Goal: Navigation & Orientation: Find specific page/section

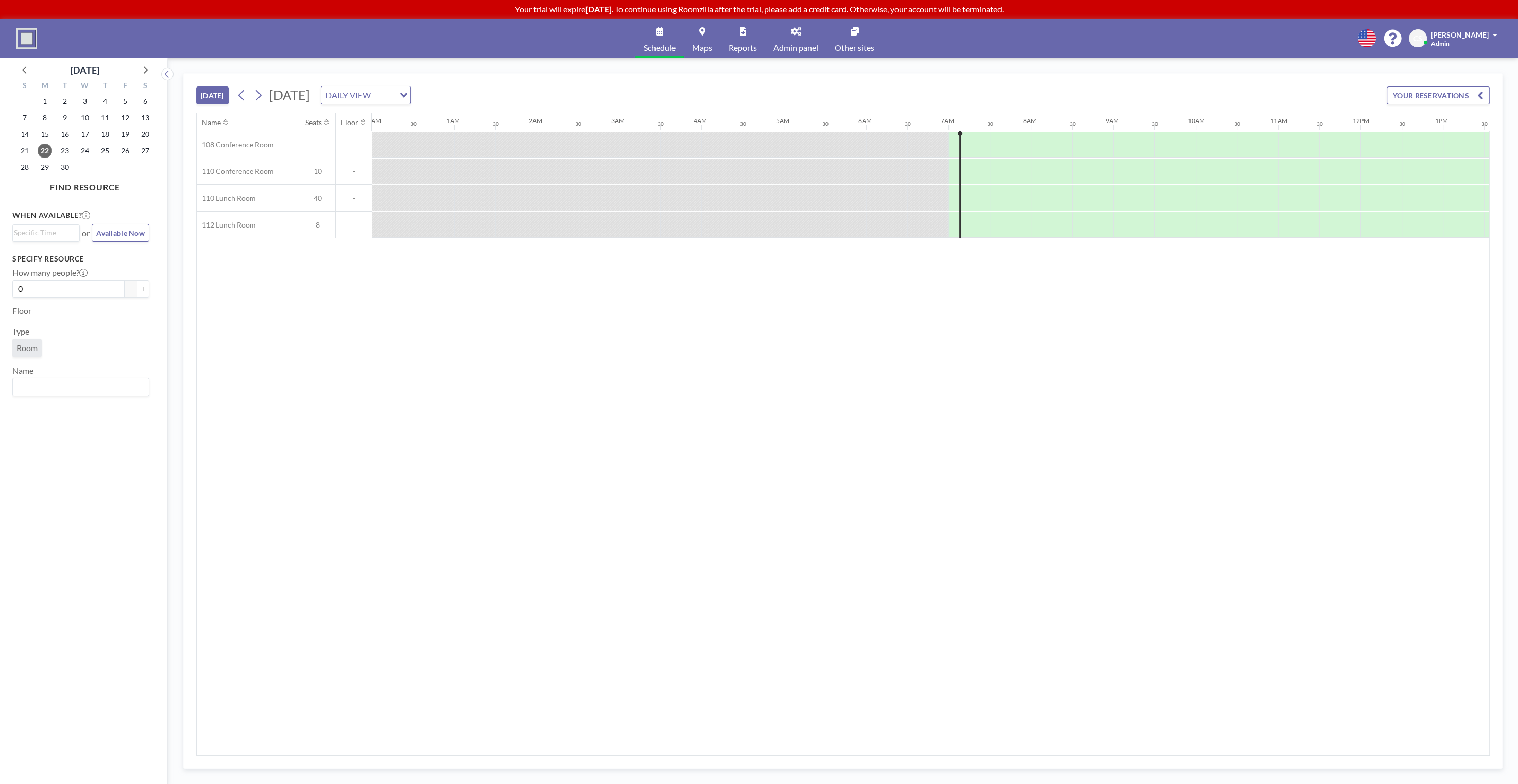
scroll to position [0, 536]
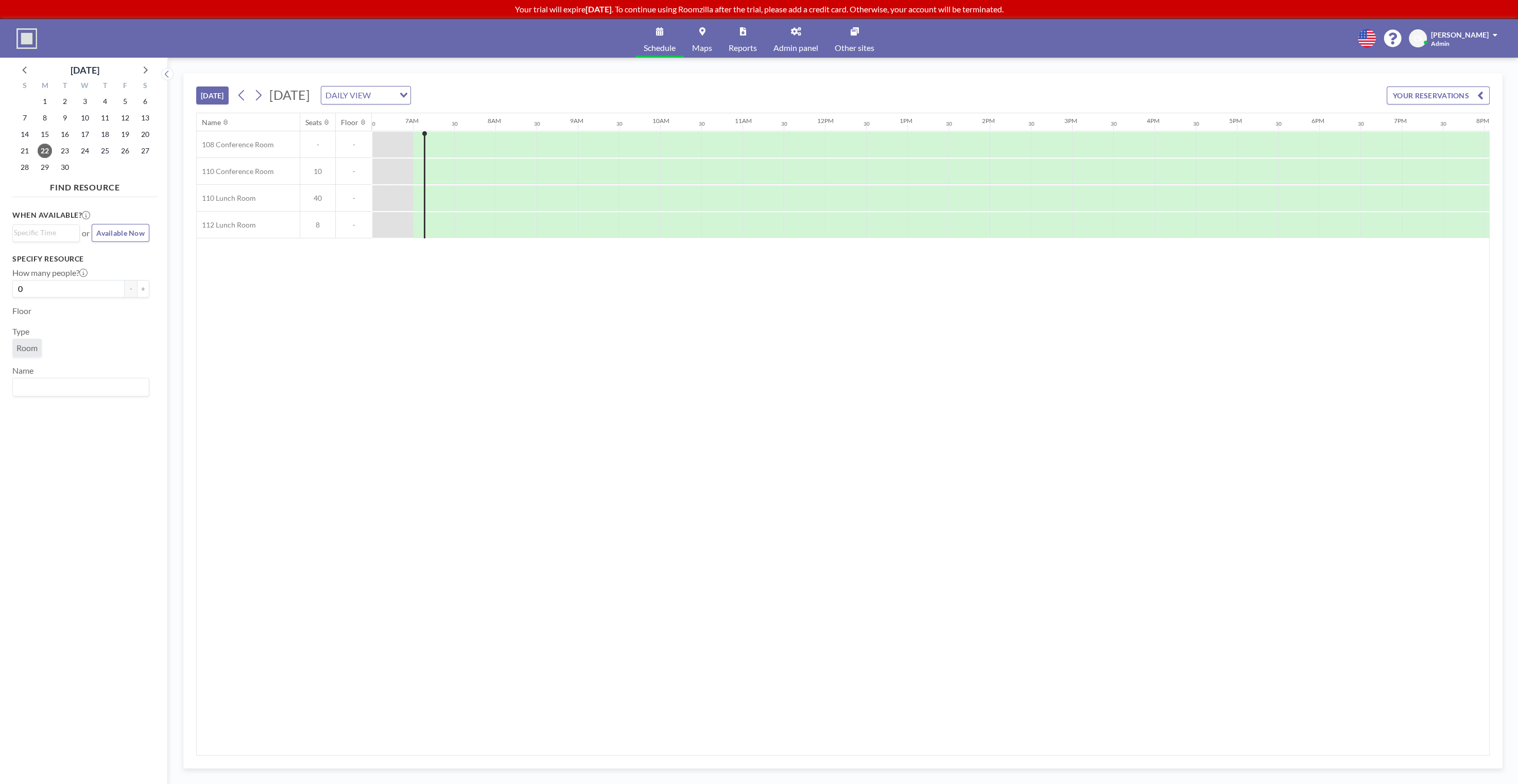
click at [1017, 37] on div "Schedule Maps Reports Admin panel Other sites English Polski 日本語 Española CS [P…" at bounding box center [759, 38] width 1518 height 39
click at [1208, 39] on div "Schedule Maps Reports Admin panel Other sites English Polski 日本語 Española CS [P…" at bounding box center [759, 38] width 1518 height 39
click at [892, 78] on div "[DATE] [DATE] DAILY VIEW Loading... YOUR RESERVATIONS" at bounding box center [843, 93] width 1293 height 39
click at [887, 93] on div "[DATE] [DATE] DAILY VIEW Loading... YOUR RESERVATIONS" at bounding box center [843, 93] width 1293 height 39
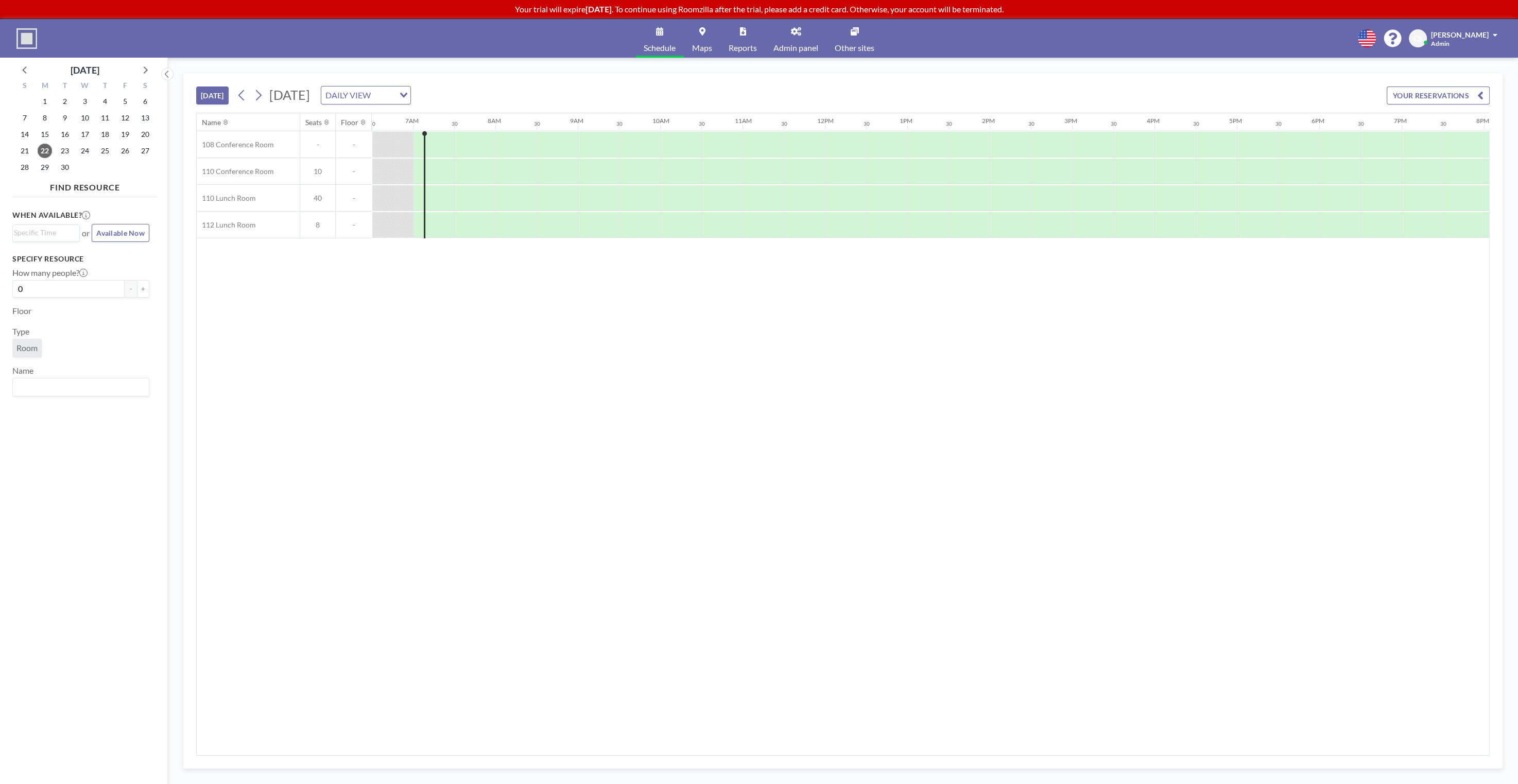
click at [886, 91] on div "[DATE] [DATE] DAILY VIEW Loading... YOUR RESERVATIONS" at bounding box center [843, 93] width 1293 height 39
click at [795, 36] on link "Admin panel" at bounding box center [796, 38] width 61 height 39
